Goal: Task Accomplishment & Management: Manage account settings

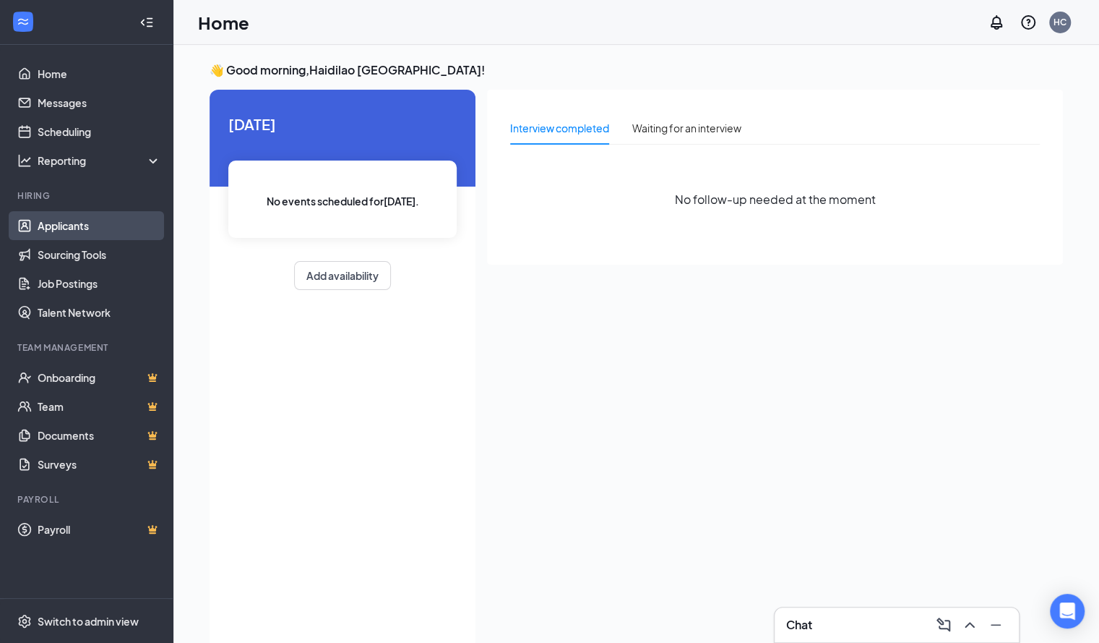
click at [49, 231] on link "Applicants" at bounding box center [100, 225] width 124 height 29
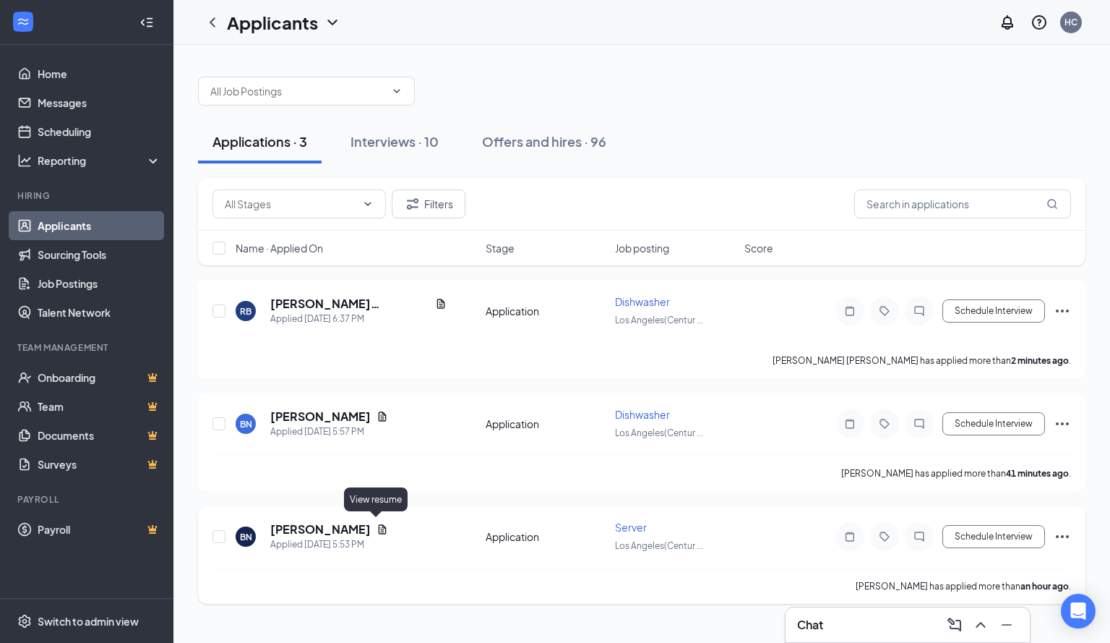
click at [379, 524] on icon "Document" at bounding box center [383, 528] width 8 height 9
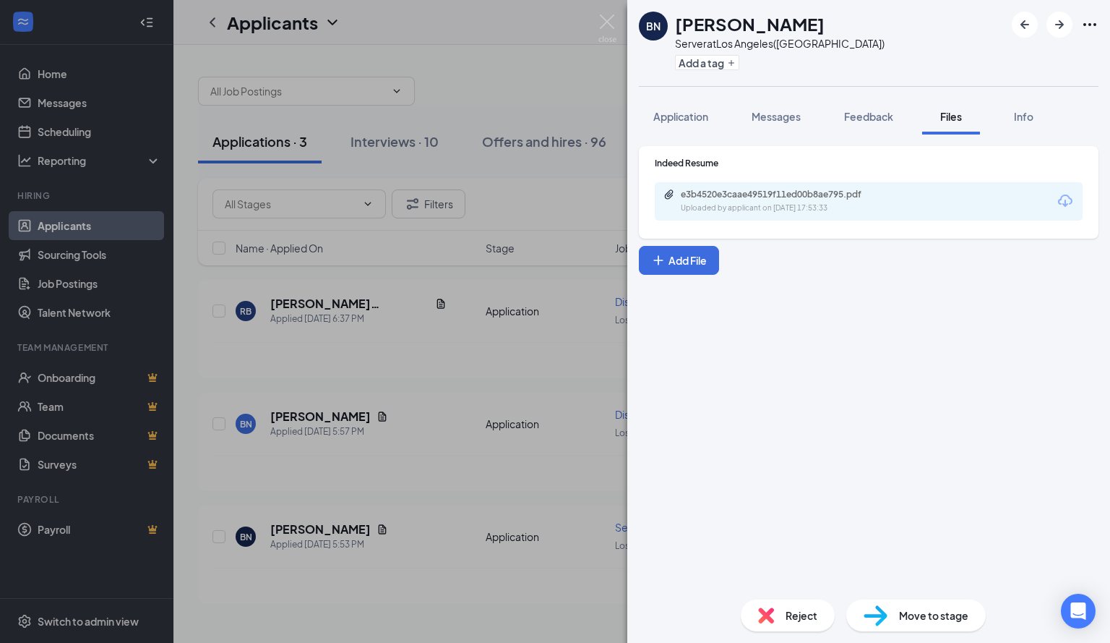
click at [1062, 198] on icon "Download" at bounding box center [1065, 200] width 17 height 17
click at [429, 370] on div "BN Benjelee [PERSON_NAME] Server at [GEOGRAPHIC_DATA]([GEOGRAPHIC_DATA]) Add a …" at bounding box center [555, 321] width 1110 height 643
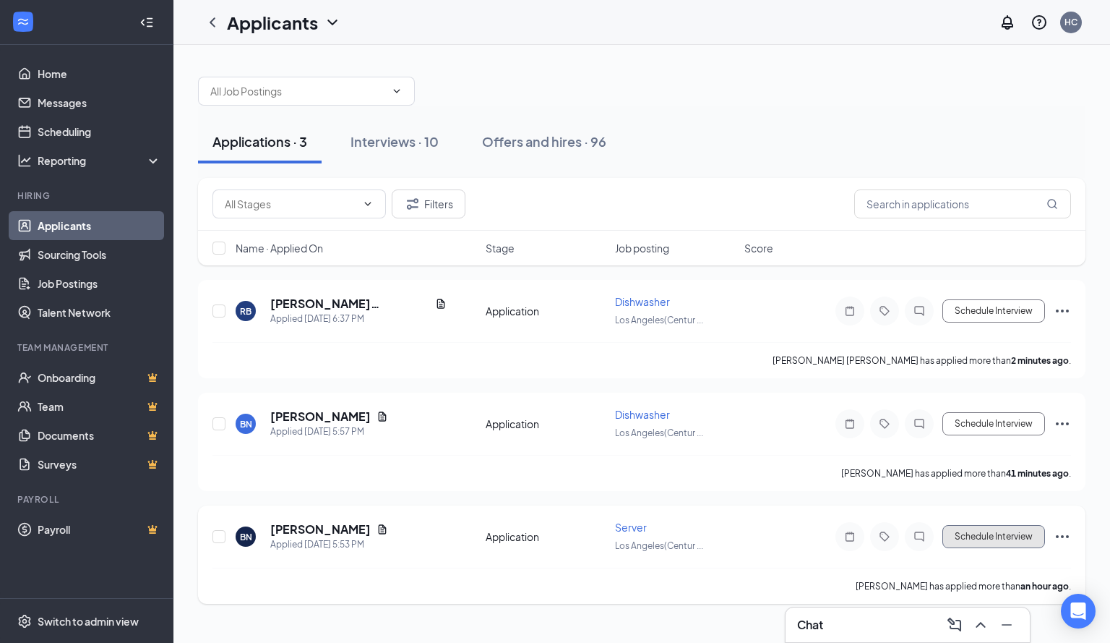
click at [958, 537] on button "Schedule Interview" at bounding box center [993, 536] width 103 height 23
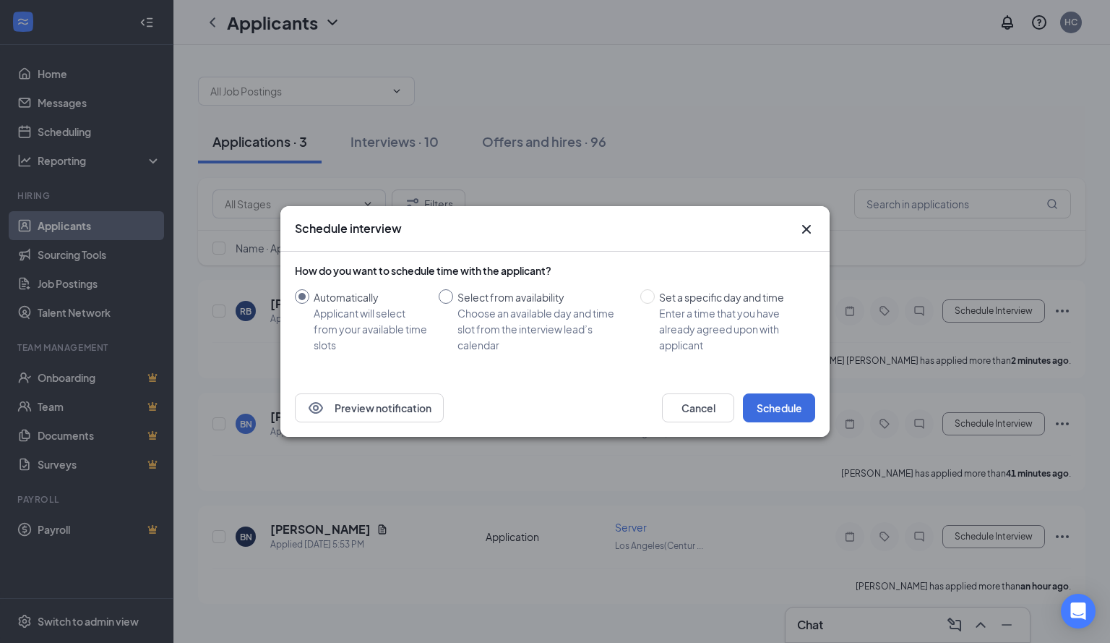
click at [450, 298] on input "Select from availability Choose an available day and time slot from the intervi…" at bounding box center [446, 296] width 14 height 14
radio input "true"
radio input "false"
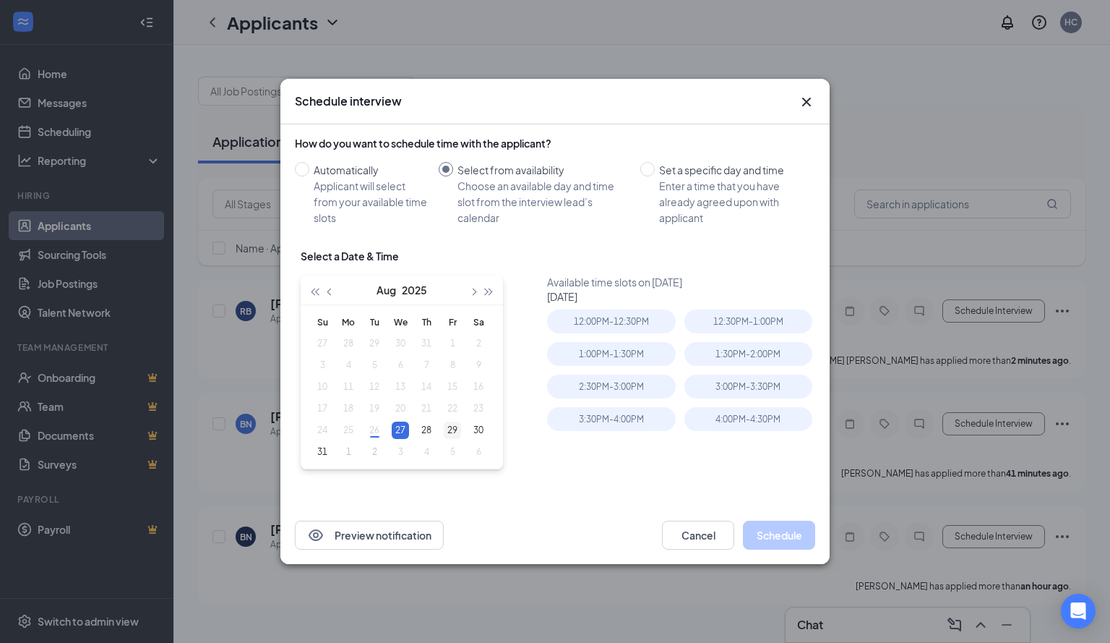
type input "[DATE]"
click at [455, 433] on div "29" at bounding box center [452, 429] width 17 height 17
click at [750, 364] on div "4:30PM - 5:00PM" at bounding box center [748, 354] width 128 height 24
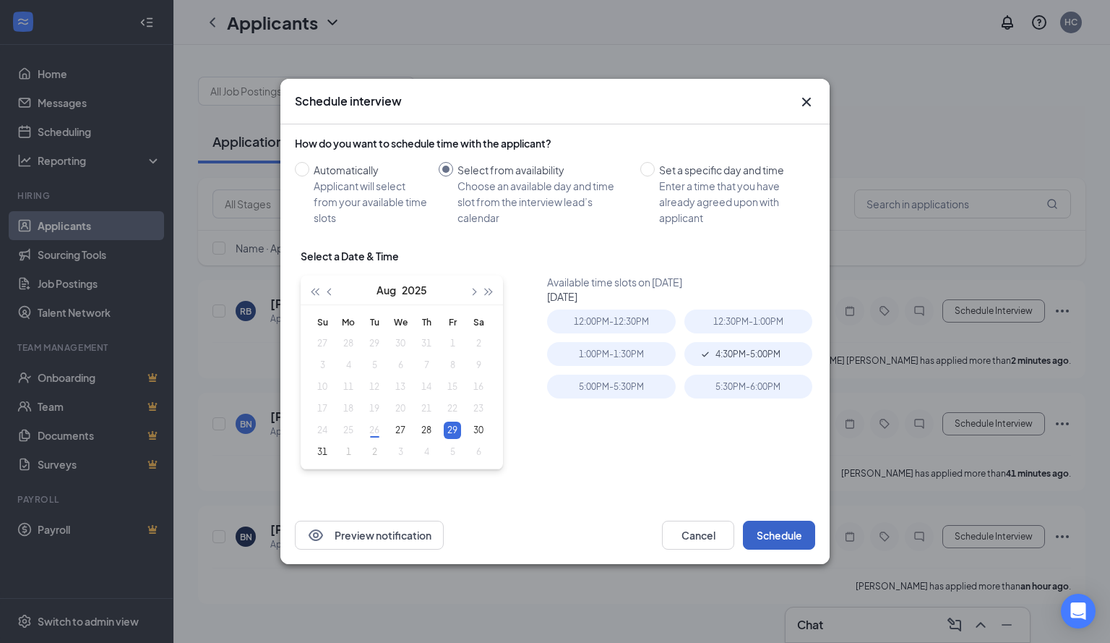
click at [807, 530] on button "Schedule" at bounding box center [779, 534] width 72 height 29
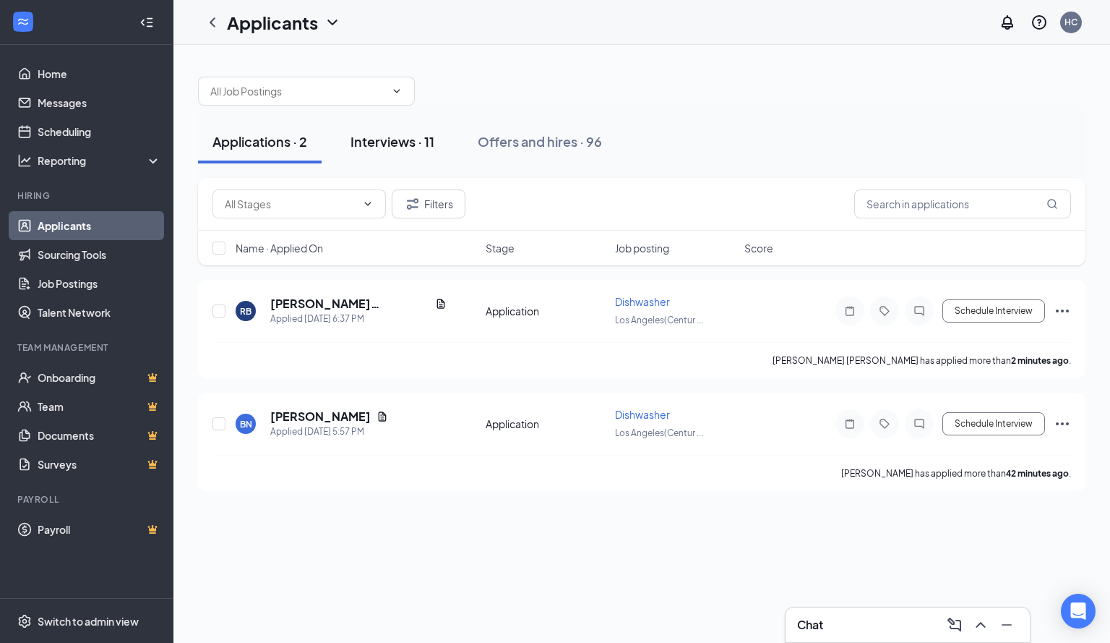
click at [395, 152] on button "Interviews · 11" at bounding box center [392, 141] width 113 height 43
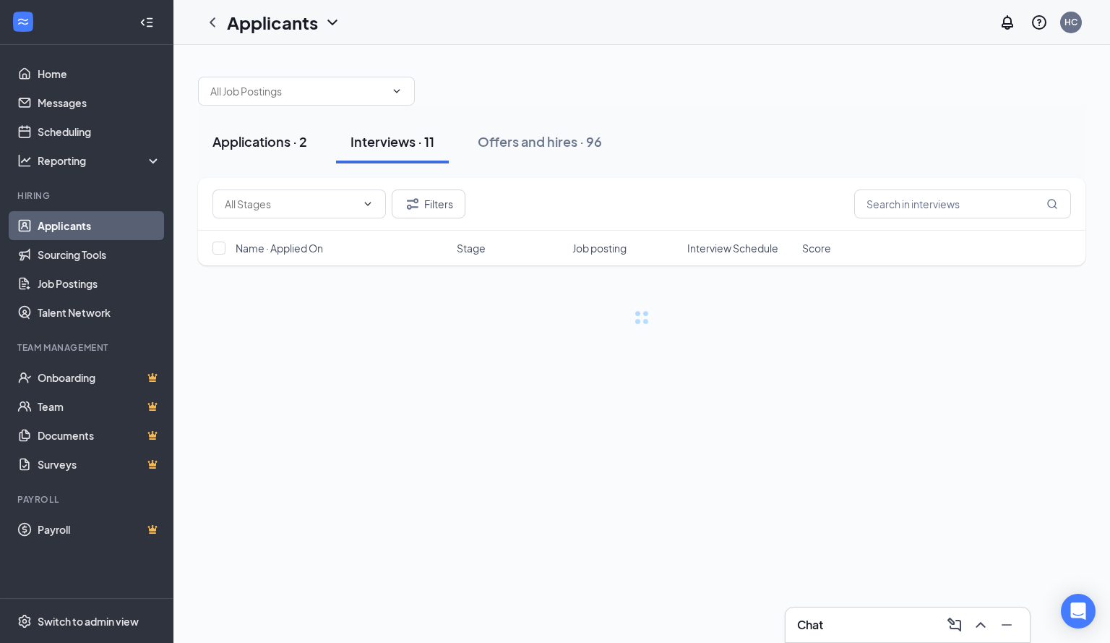
click at [235, 138] on div "Applications · 2" at bounding box center [259, 141] width 95 height 18
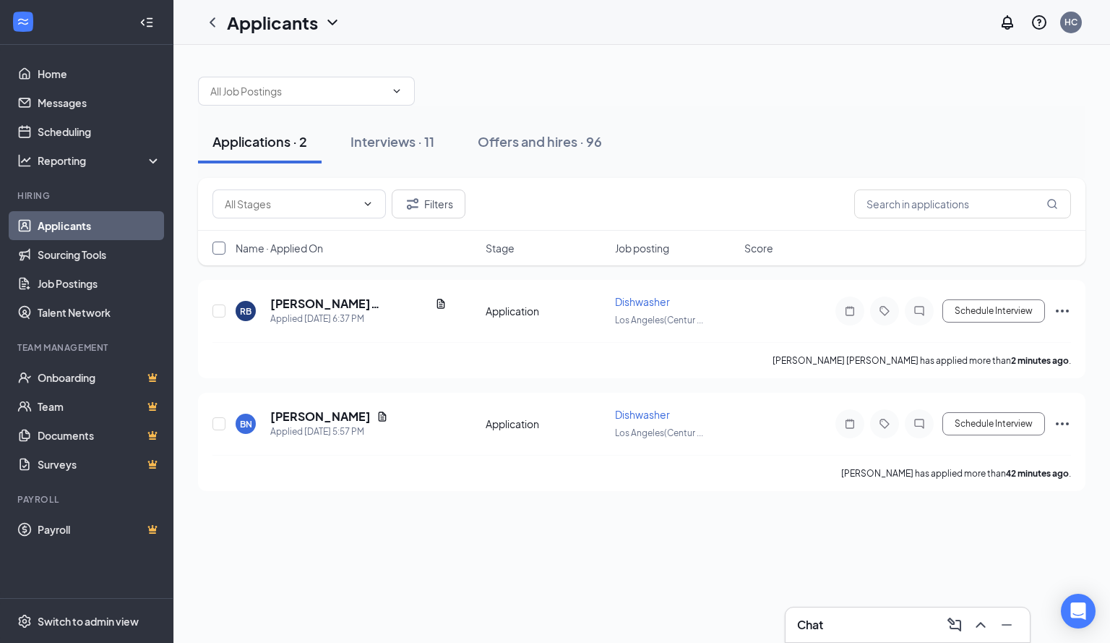
click at [219, 248] on input "checkbox" at bounding box center [218, 247] width 13 height 13
checkbox input "true"
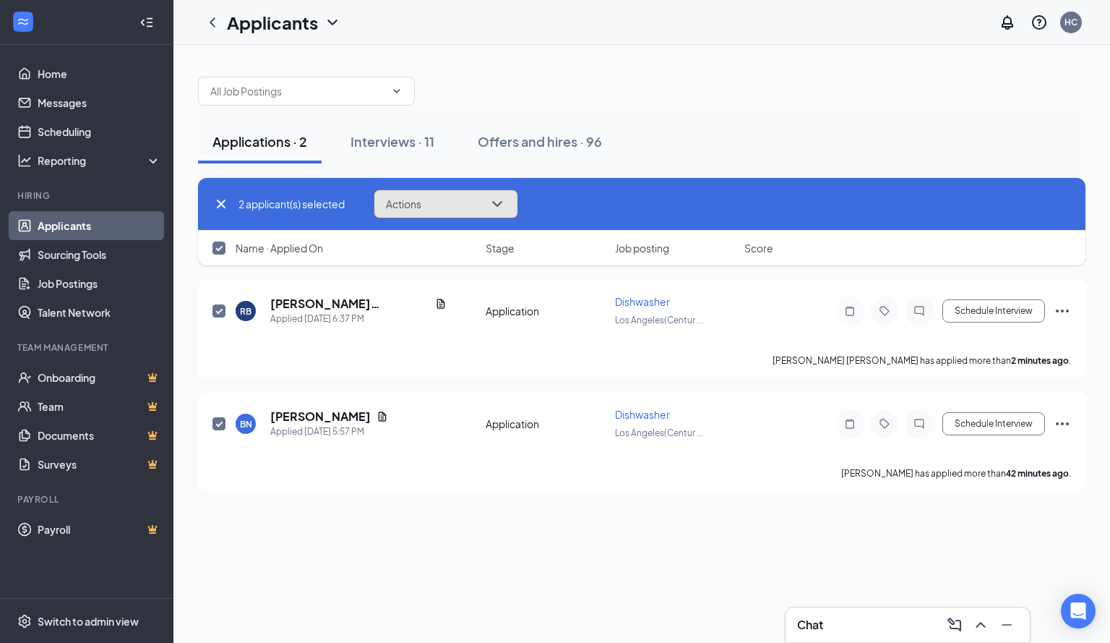
click at [452, 218] on button "Actions" at bounding box center [446, 203] width 145 height 29
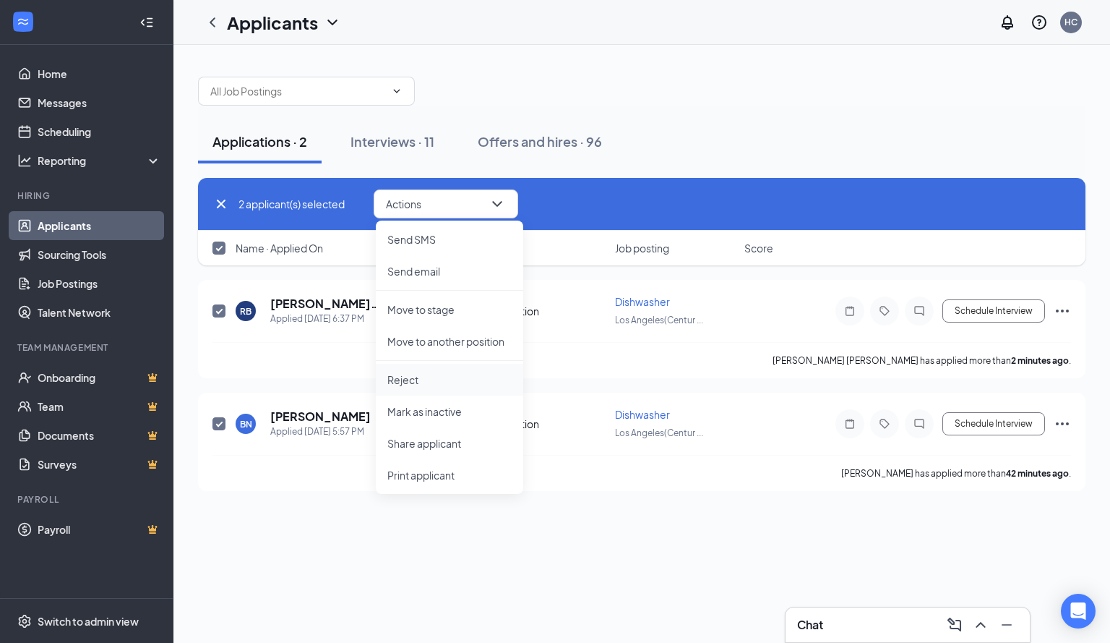
click at [413, 384] on p "Reject" at bounding box center [449, 379] width 124 height 14
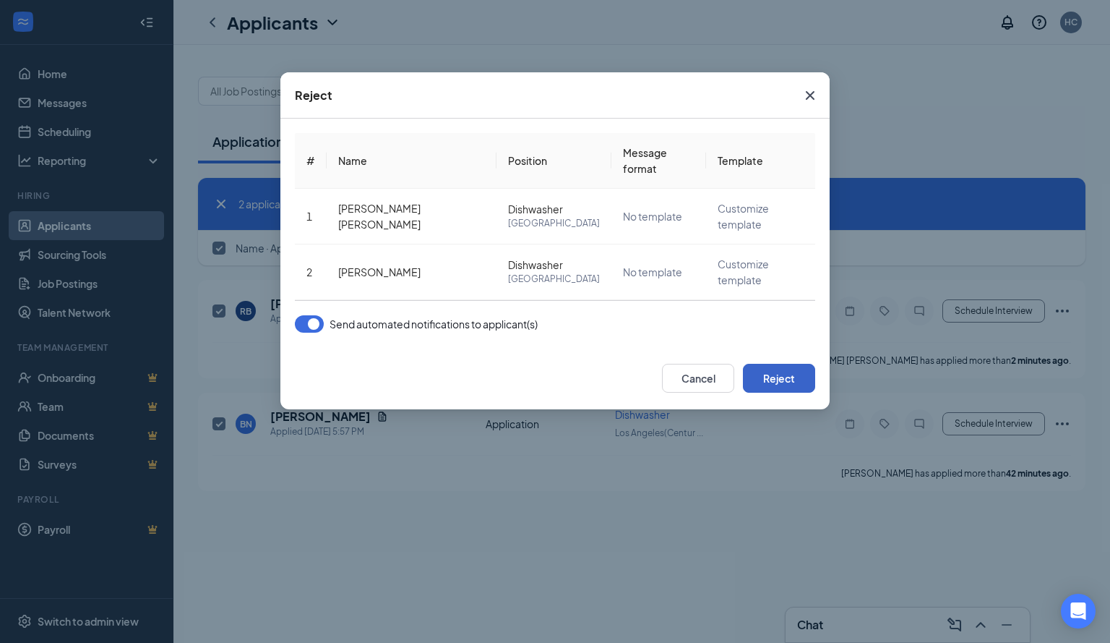
click at [791, 364] on button "Reject" at bounding box center [779, 378] width 72 height 29
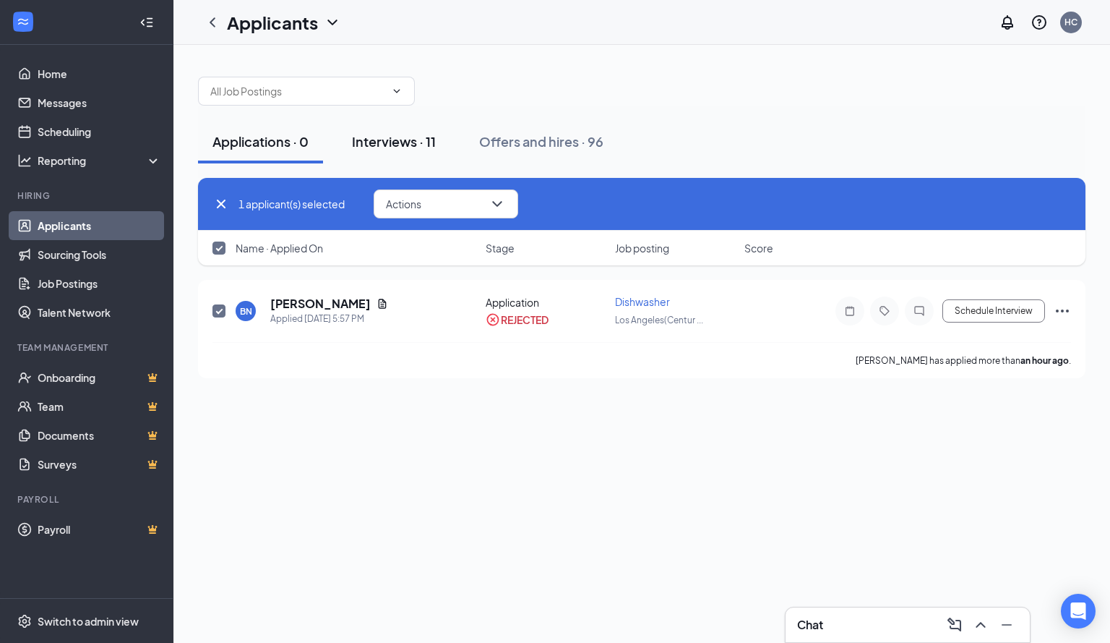
click at [409, 120] on button "Interviews · 11" at bounding box center [394, 141] width 113 height 43
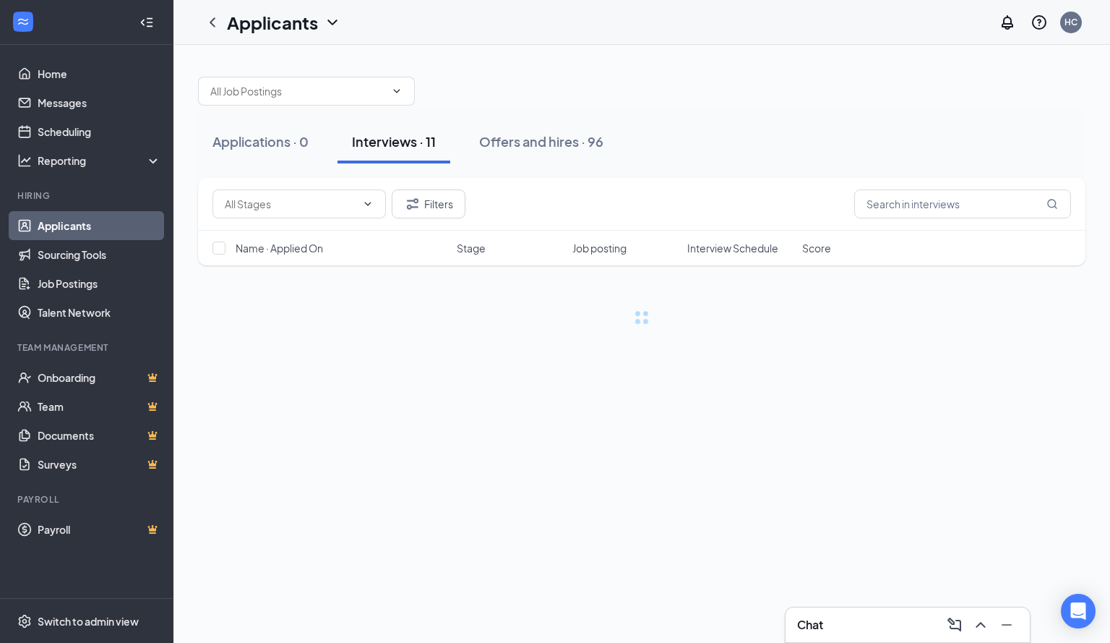
click at [400, 145] on div "Interviews · 11" at bounding box center [394, 141] width 84 height 18
click at [265, 154] on button "Applications · 0" at bounding box center [260, 141] width 125 height 43
